Goal: Find specific page/section: Find specific page/section

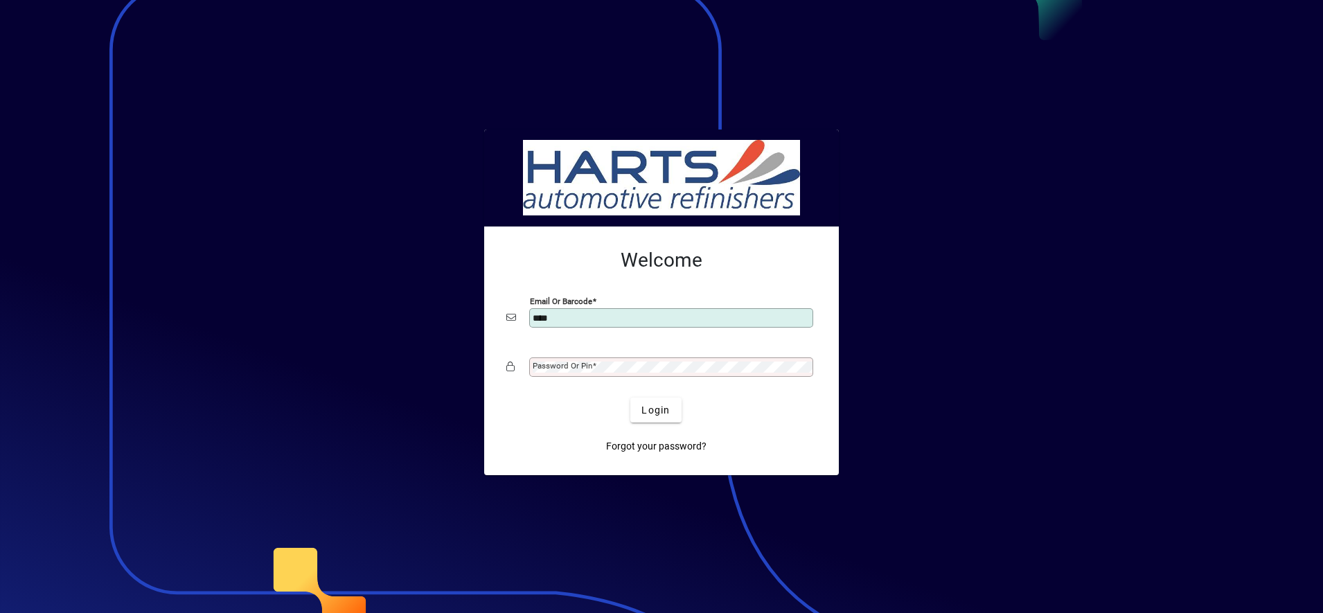
type input "**********"
click at [630, 398] on button "Login" at bounding box center [655, 410] width 51 height 25
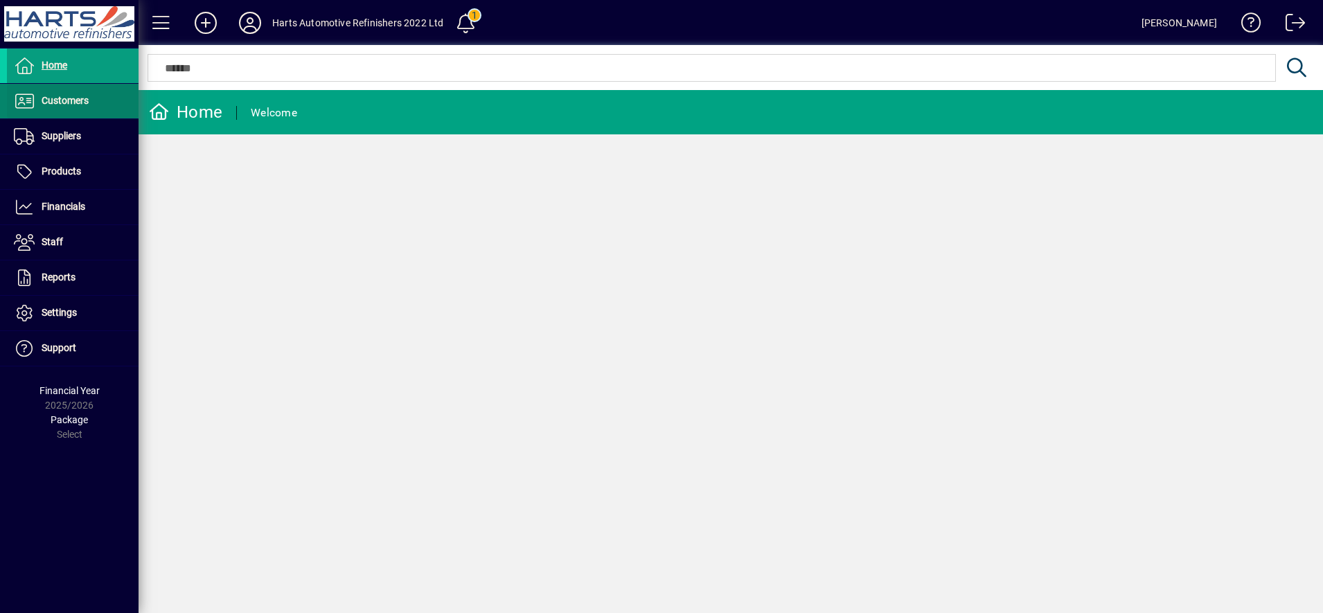
click at [51, 93] on span "Customers" at bounding box center [48, 101] width 82 height 17
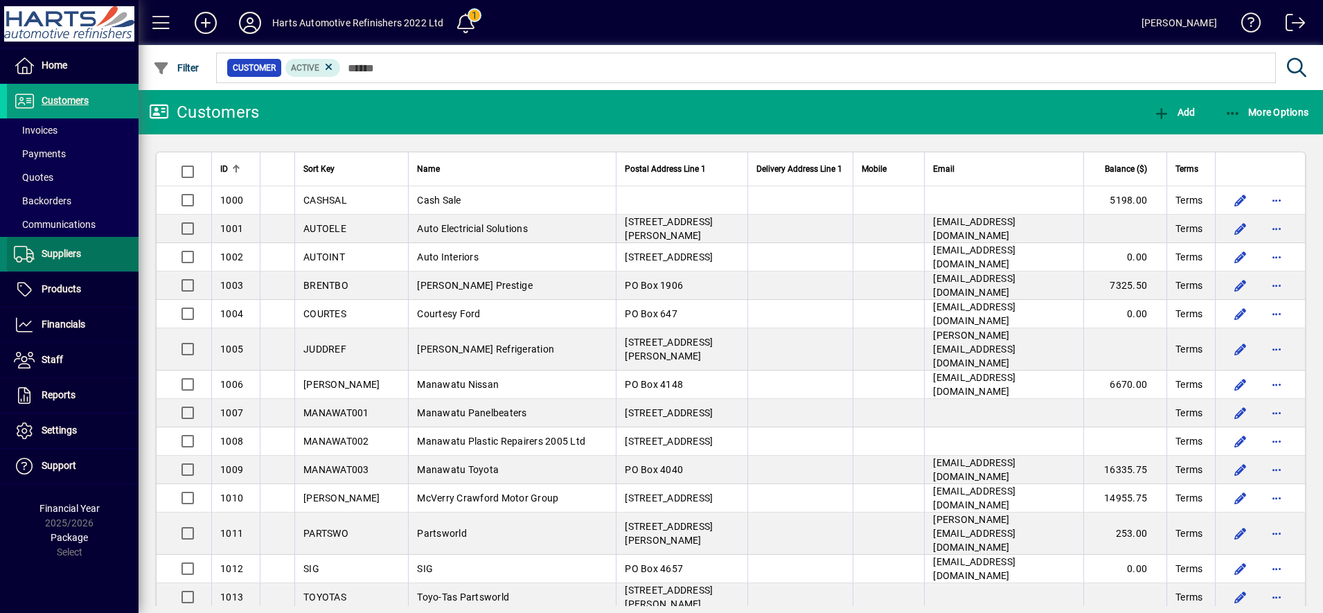
click at [78, 249] on span "Suppliers" at bounding box center [61, 253] width 39 height 11
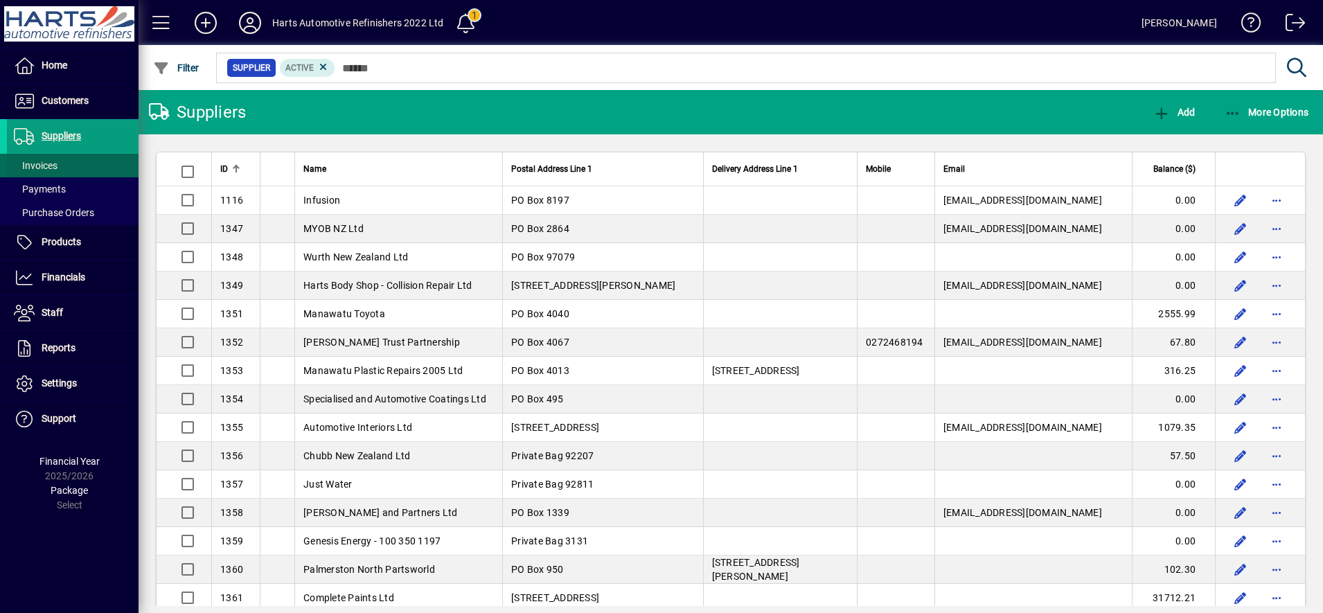
click at [77, 168] on span at bounding box center [73, 165] width 132 height 33
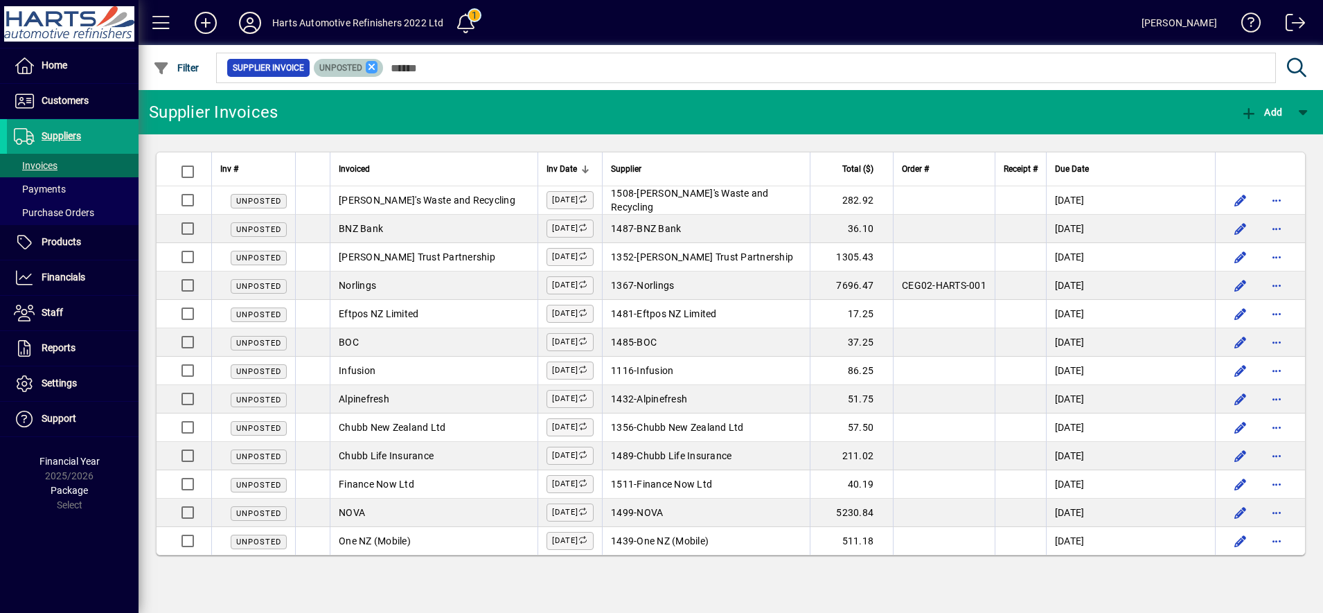
click at [373, 70] on icon at bounding box center [372, 67] width 12 height 12
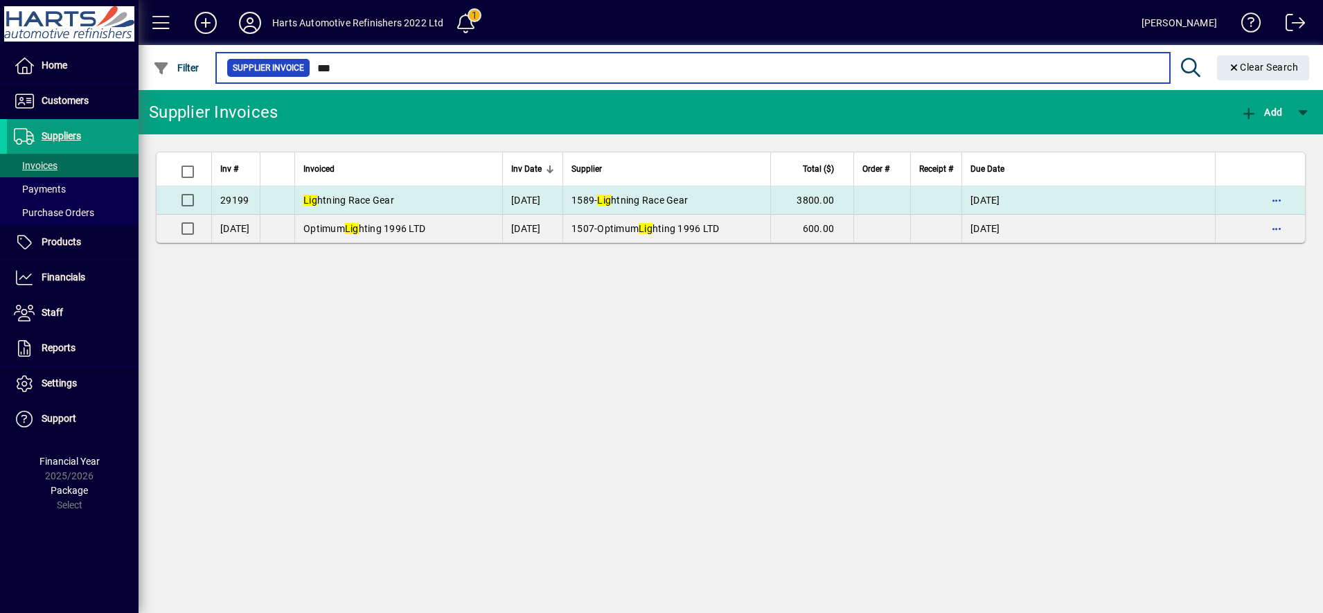
type input "***"
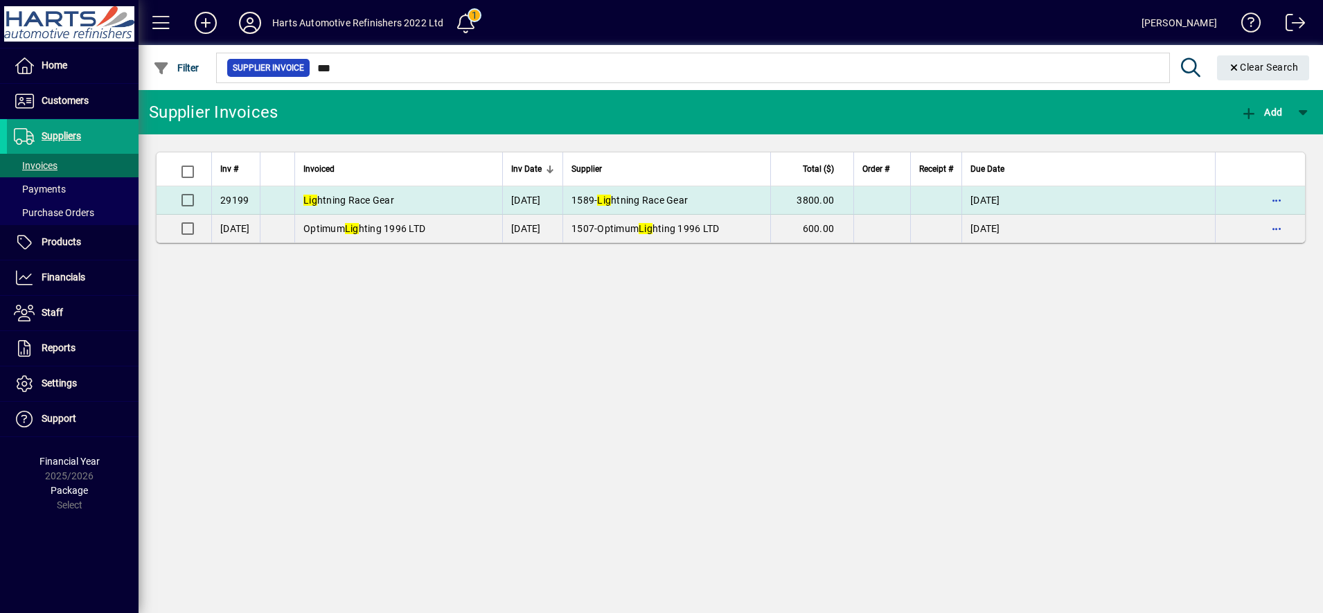
click at [688, 204] on span "Lig htning Race Gear" at bounding box center [642, 200] width 91 height 11
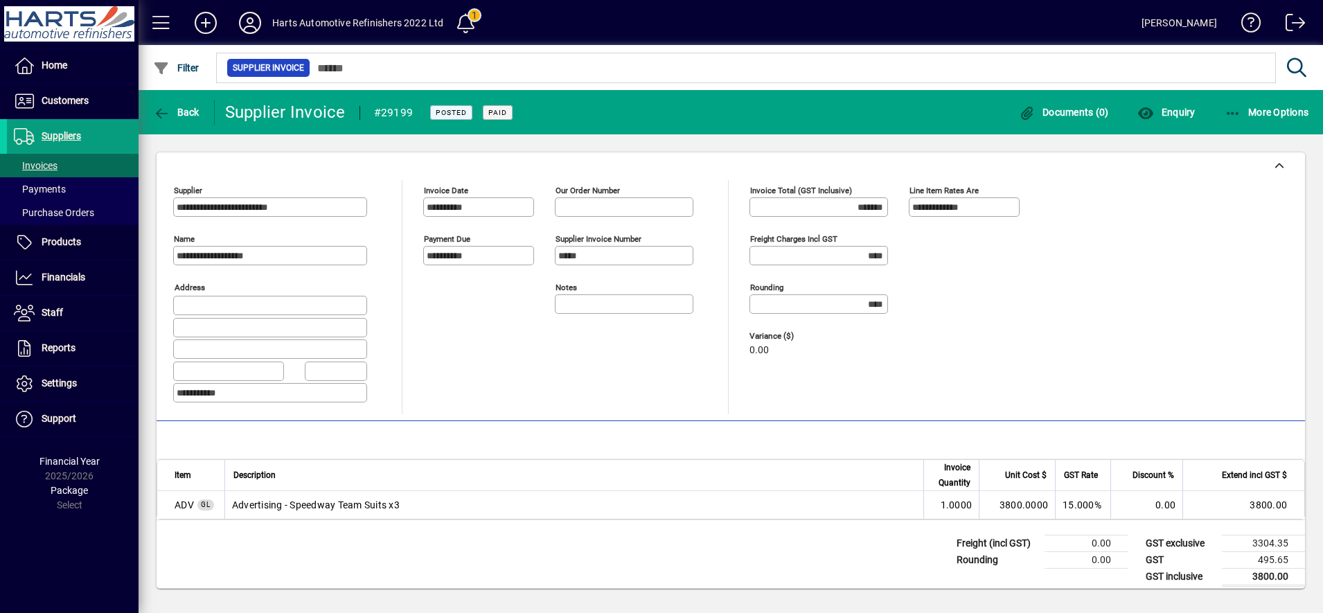
scroll to position [10, 0]
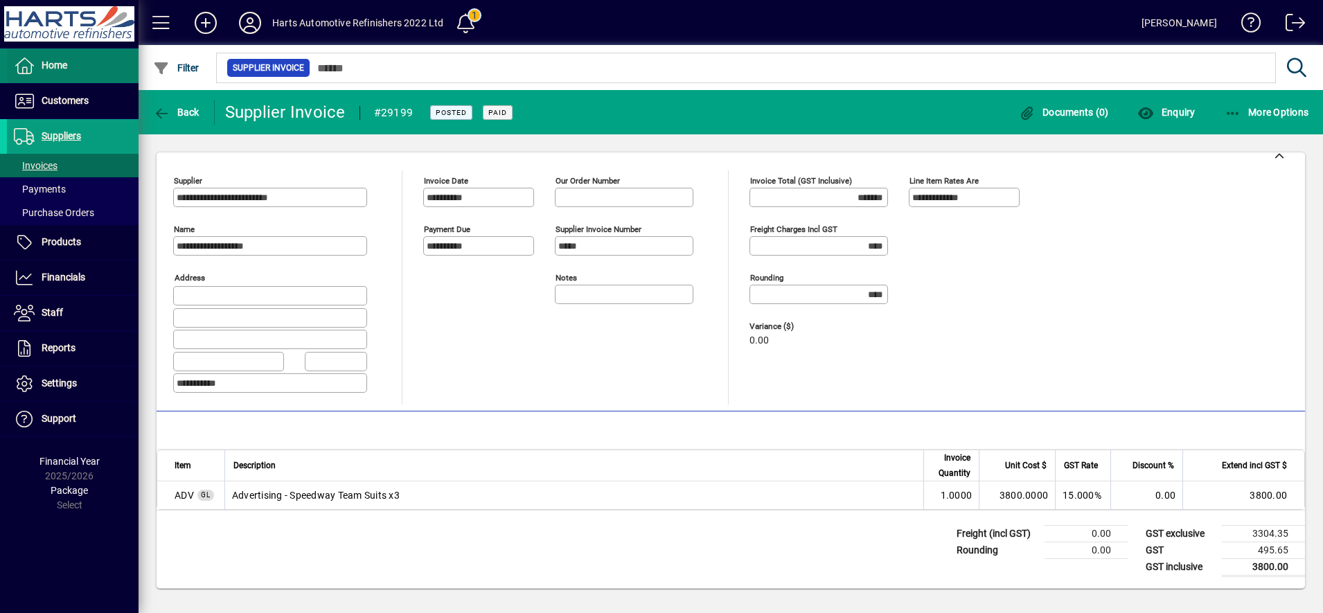
click at [48, 62] on span "Home" at bounding box center [55, 65] width 26 height 11
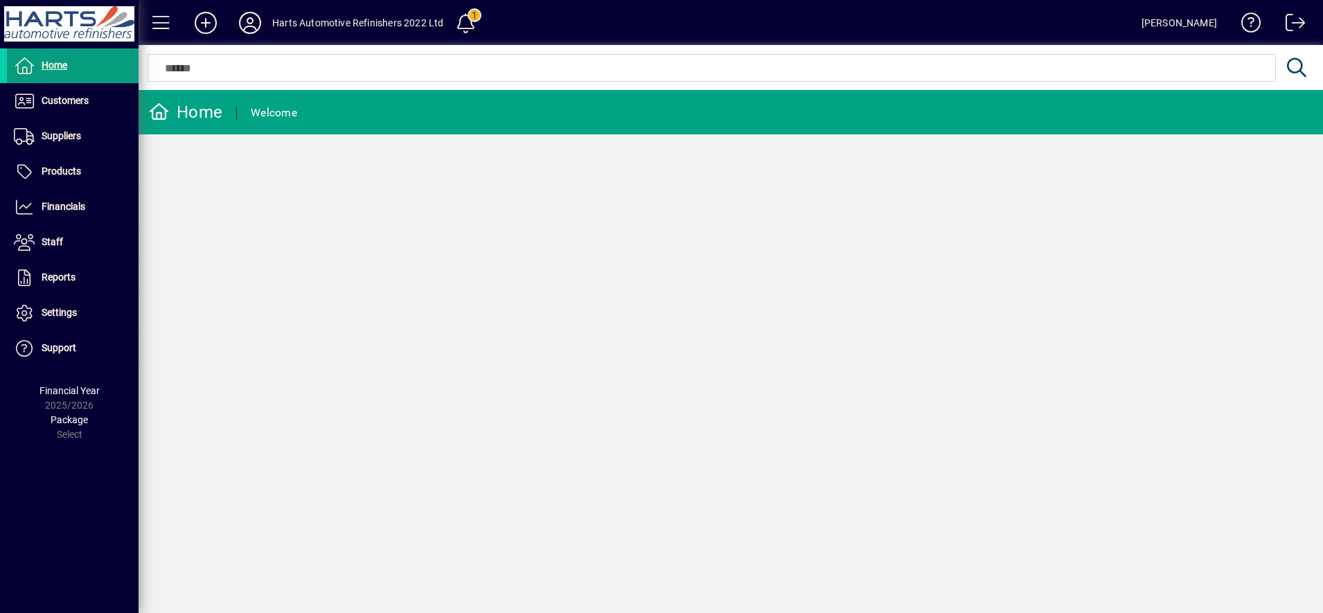
click at [255, 26] on icon at bounding box center [250, 23] width 28 height 22
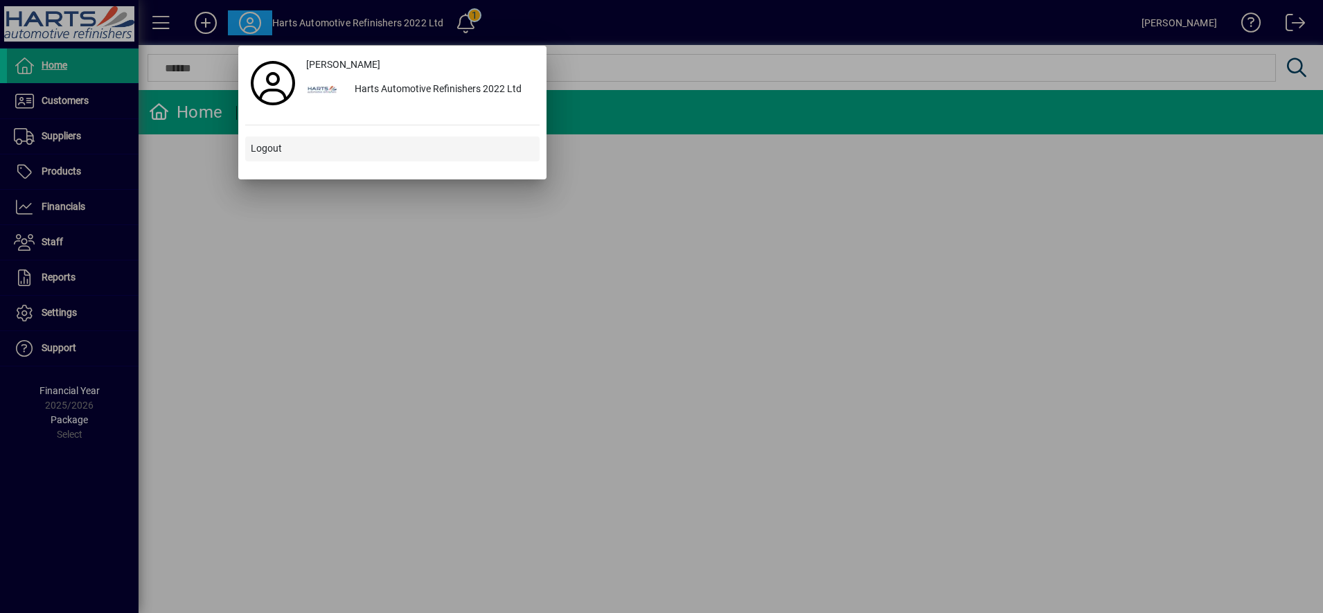
click at [273, 148] on span "Logout" at bounding box center [266, 148] width 31 height 15
